Goal: Entertainment & Leisure: Consume media (video, audio)

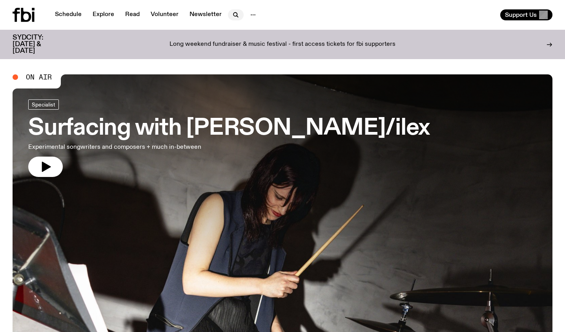
click at [231, 15] on icon "button" at bounding box center [235, 14] width 9 height 9
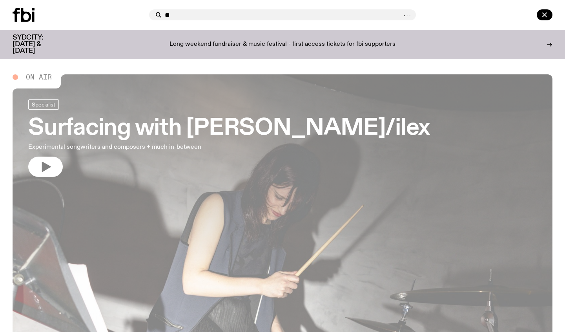
type input "*"
click at [185, 51] on div "SYDCITY: [DATE] & [DATE] Long weekend fundraiser & music festival - first acces…" at bounding box center [282, 44] width 539 height 29
click at [268, 24] on div at bounding box center [282, 15] width 565 height 30
click at [349, 11] on icon "button" at bounding box center [543, 14] width 9 height 9
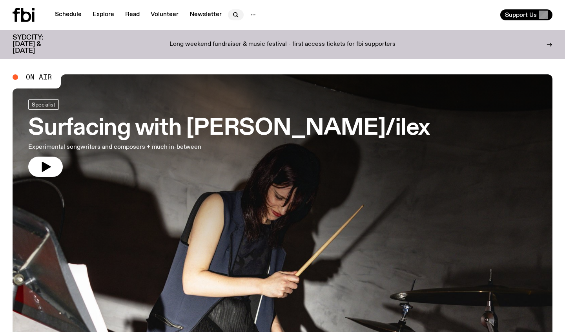
click at [231, 15] on icon "button" at bounding box center [235, 14] width 9 height 9
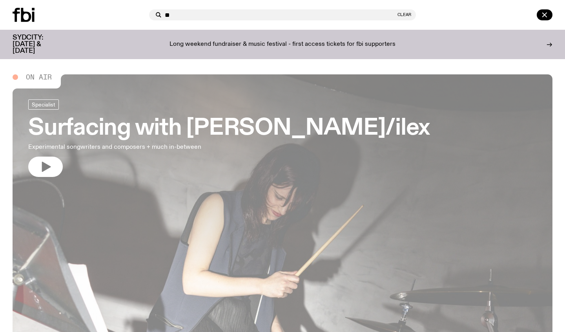
type input "*"
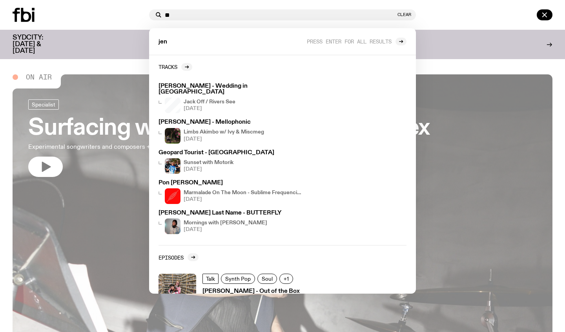
type input "*"
